Goal: Information Seeking & Learning: Find specific fact

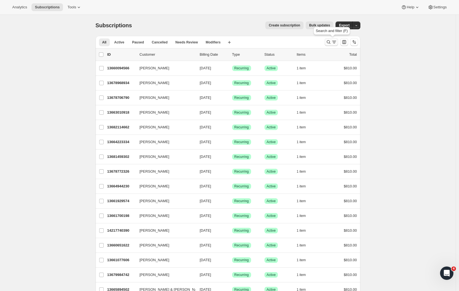
click at [334, 43] on icon "Search and filter results" at bounding box center [334, 42] width 6 height 6
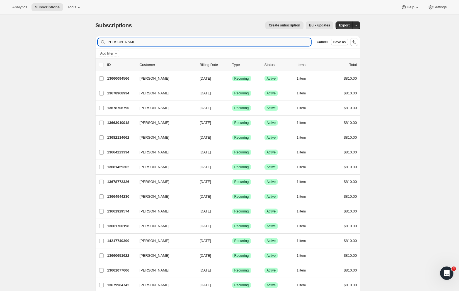
type input "[PERSON_NAME]"
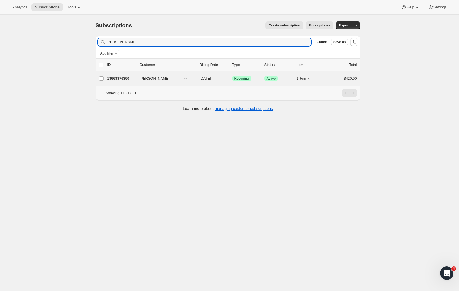
click at [124, 77] on p "13668876390" at bounding box center [121, 79] width 28 height 6
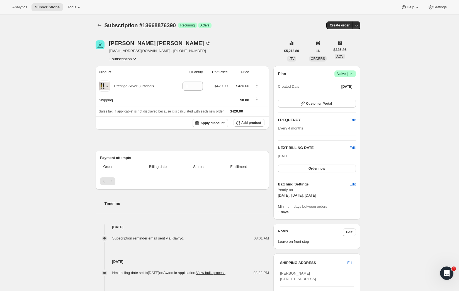
scroll to position [156, 0]
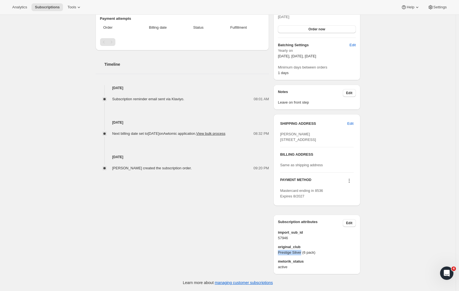
drag, startPoint x: 279, startPoint y: 254, endPoint x: 304, endPoint y: 254, distance: 24.5
click at [304, 254] on span "Prestige Silver (6 pack)" at bounding box center [317, 253] width 78 height 6
copy span "Prestige Silver"
click at [71, 214] on div "Subscription #13668876390. This page is ready Subscription #13668876390 Success…" at bounding box center [228, 83] width 456 height 416
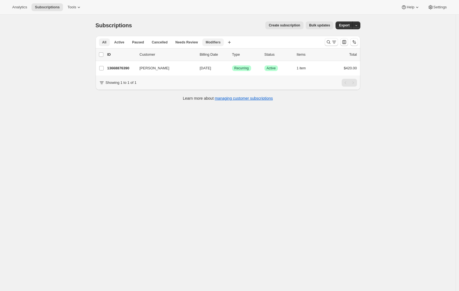
click at [215, 40] on button "Modifiers" at bounding box center [212, 42] width 21 height 8
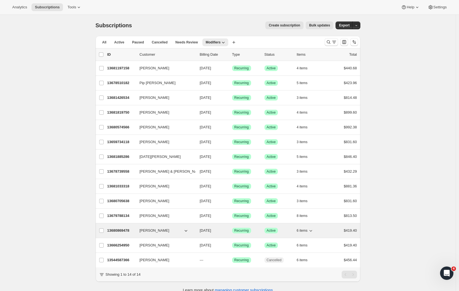
click at [129, 231] on p "13680869478" at bounding box center [121, 231] width 28 height 6
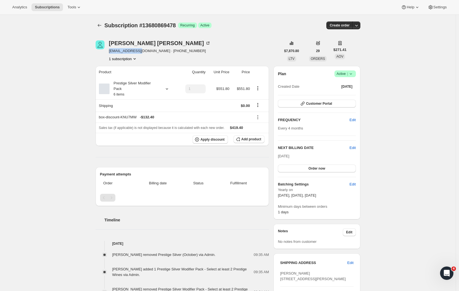
drag, startPoint x: 140, startPoint y: 52, endPoint x: 109, endPoint y: 51, distance: 30.7
click at [109, 51] on div "[PERSON_NAME] [EMAIL_ADDRESS][DOMAIN_NAME] · [PHONE_NUMBER] 1 subscription" at bounding box center [188, 50] width 185 height 21
copy span "[EMAIL_ADDRESS][DOMAIN_NAME]"
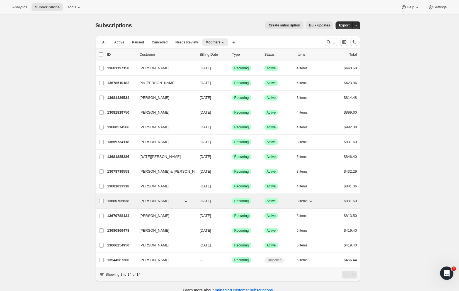
click at [163, 202] on button "Andrew Ing" at bounding box center [164, 201] width 56 height 9
click at [107, 199] on label "Andrew Ing" at bounding box center [102, 201] width 12 height 14
click at [104, 199] on input "Andrew Ing" at bounding box center [101, 201] width 4 height 4
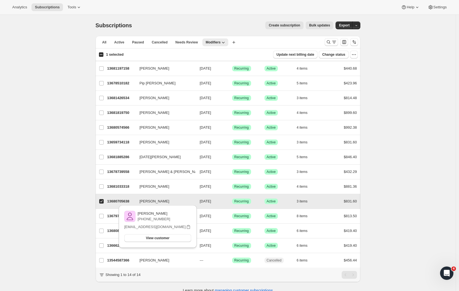
click at [102, 200] on input "Andrew Ing" at bounding box center [101, 201] width 4 height 4
checkbox input "false"
click at [128, 202] on p "13680705638" at bounding box center [121, 201] width 28 height 6
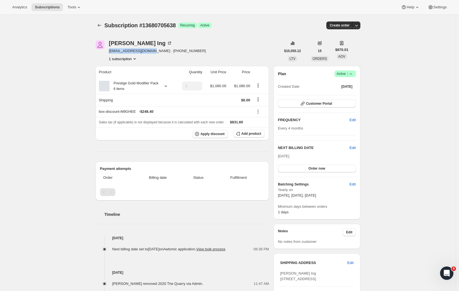
drag, startPoint x: 154, startPoint y: 52, endPoint x: 109, endPoint y: 50, distance: 45.2
click at [109, 50] on div "Andrew Ing Andrewing01@gmail.com · +6421907054 1 subscription" at bounding box center [188, 50] width 185 height 21
copy span "Andrewing01@gmail.com"
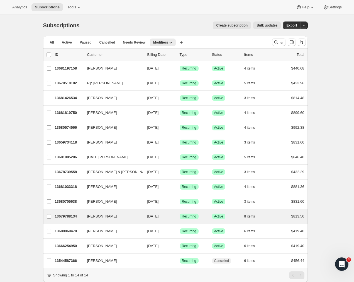
scroll to position [1, 0]
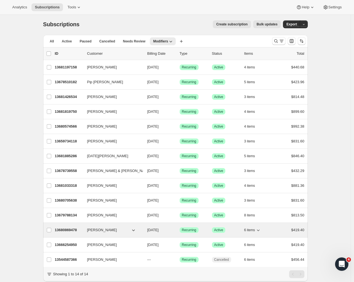
click at [77, 232] on p "13680869478" at bounding box center [69, 230] width 28 height 6
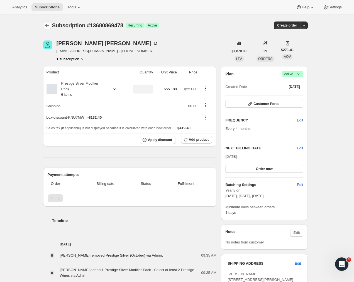
click at [47, 25] on icon "Subscriptions" at bounding box center [47, 25] width 4 height 3
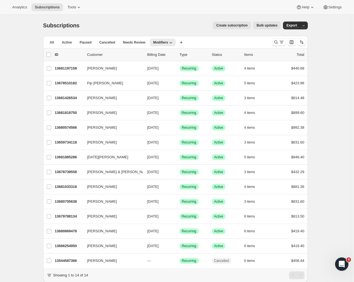
scroll to position [21, 0]
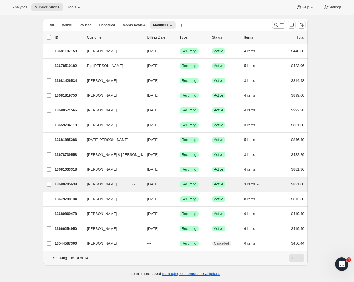
click at [67, 181] on p "13680705638" at bounding box center [69, 184] width 28 height 6
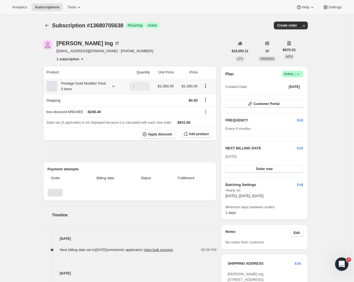
click at [116, 88] on icon at bounding box center [114, 86] width 6 height 6
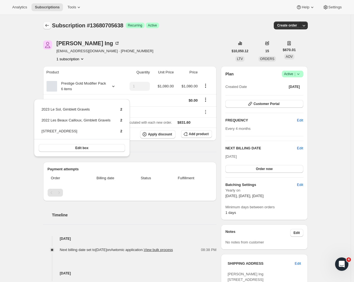
click at [48, 24] on icon "Subscriptions" at bounding box center [47, 26] width 6 height 6
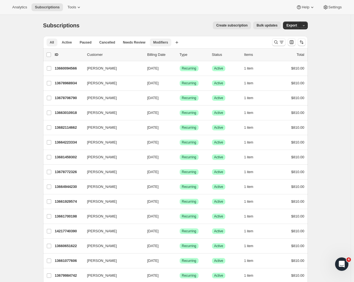
click at [166, 42] on span "Modifiers" at bounding box center [160, 42] width 15 height 4
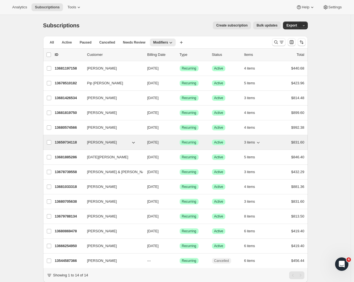
click at [71, 142] on p "13659734118" at bounding box center [69, 142] width 28 height 6
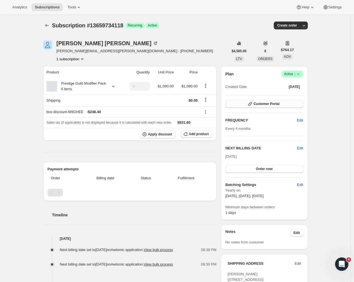
click at [273, 105] on span "Customer Portal" at bounding box center [267, 103] width 26 height 4
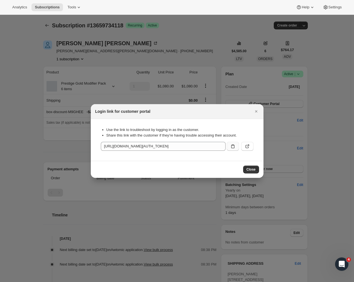
click at [235, 147] on icon ":rca:" at bounding box center [233, 146] width 6 height 6
click at [251, 168] on span "Close" at bounding box center [251, 169] width 9 height 4
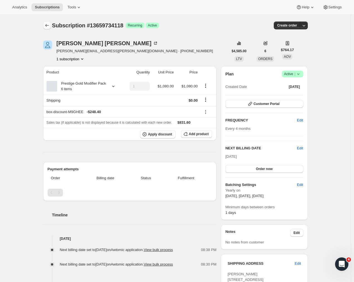
click at [49, 25] on icon "Subscriptions" at bounding box center [47, 26] width 6 height 6
